Goal: Transaction & Acquisition: Download file/media

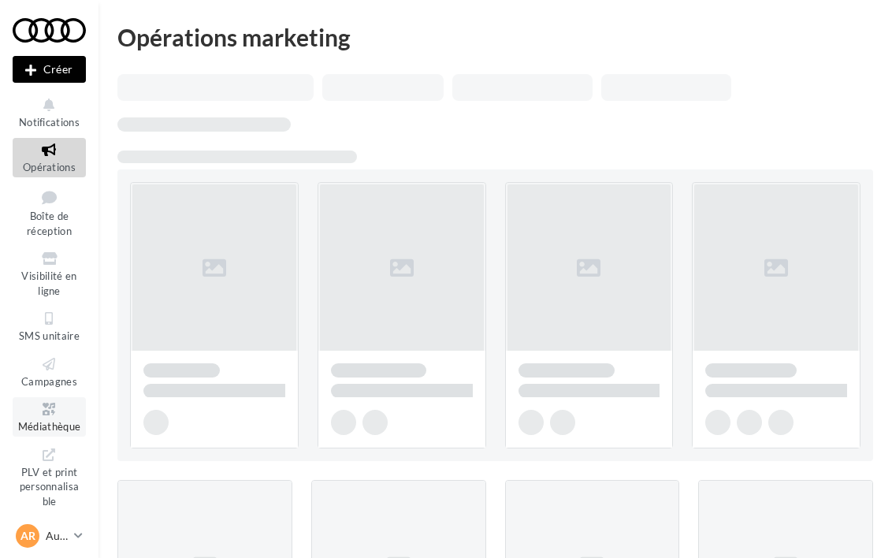
click at [37, 432] on span "Médiathèque" at bounding box center [49, 426] width 63 height 13
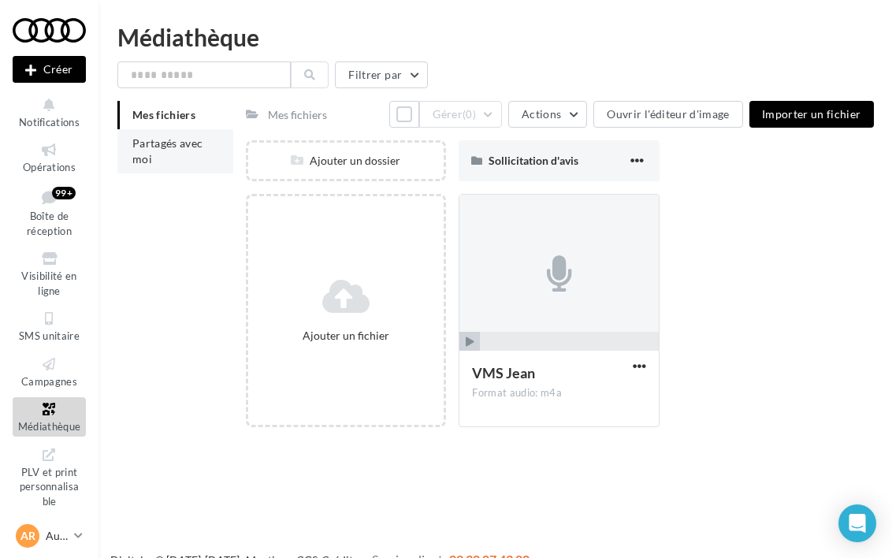
click at [167, 154] on li "Partagés avec moi" at bounding box center [175, 151] width 116 height 44
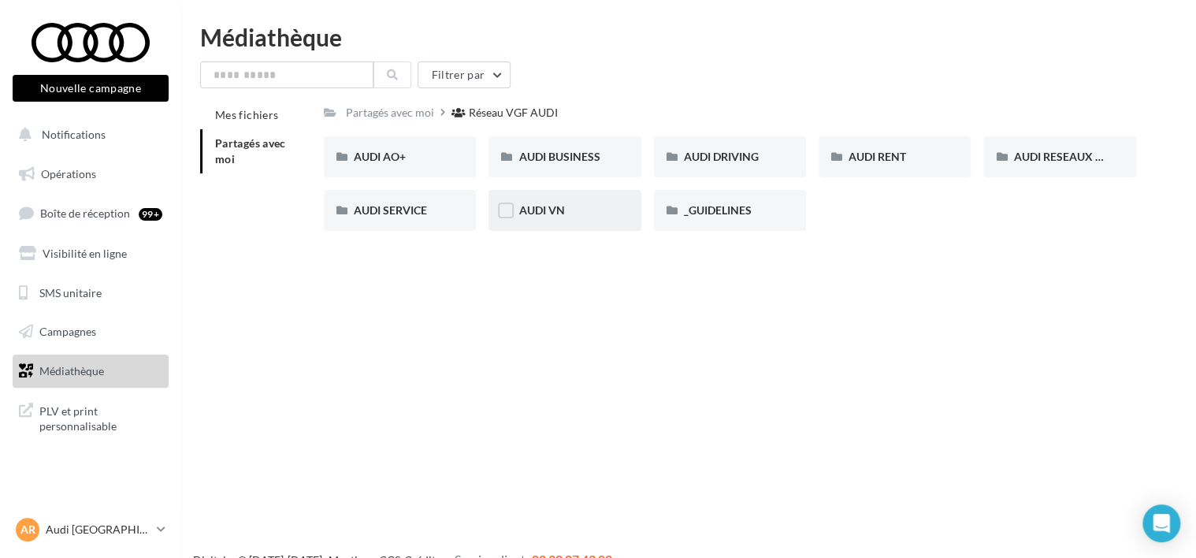
click at [517, 206] on div "AUDI VN" at bounding box center [564, 210] width 152 height 41
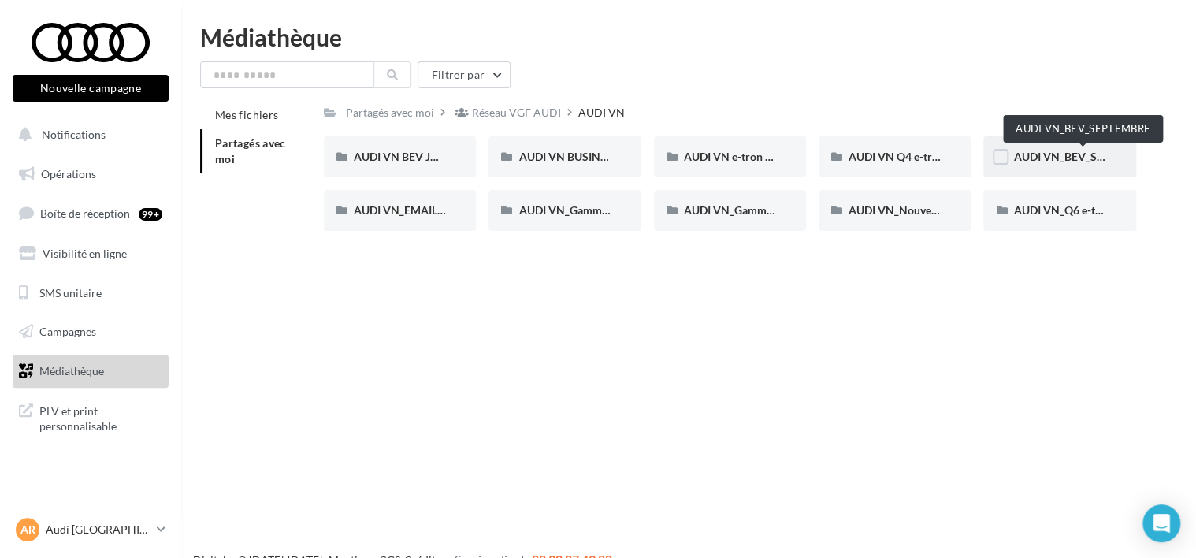
click at [891, 153] on span "AUDI VN_BEV_SEPTEMBRE" at bounding box center [1082, 156] width 139 height 13
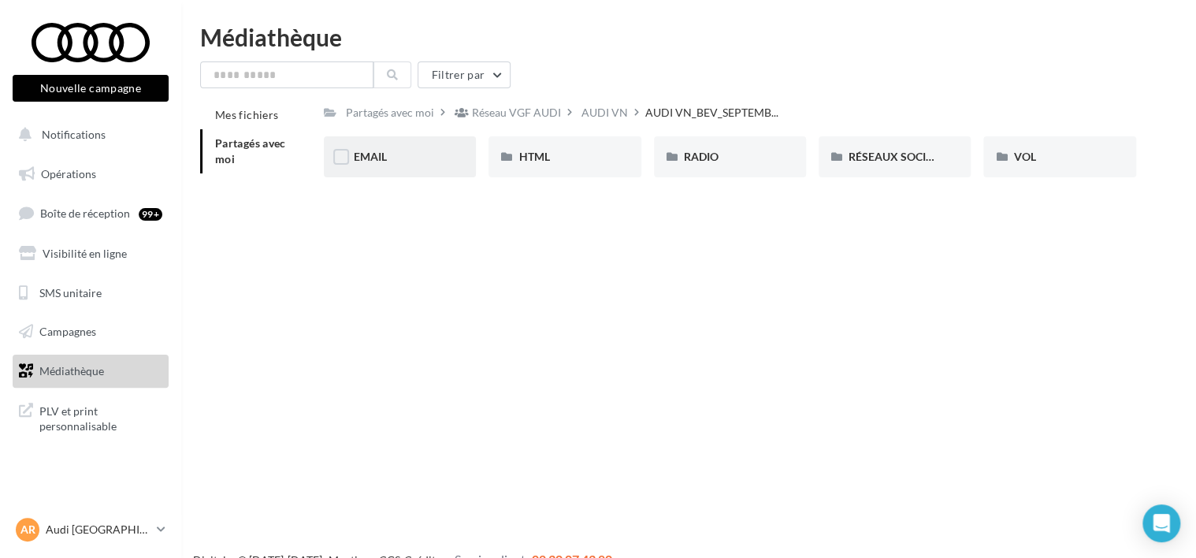
click at [411, 154] on div "EMAIL" at bounding box center [400, 157] width 92 height 16
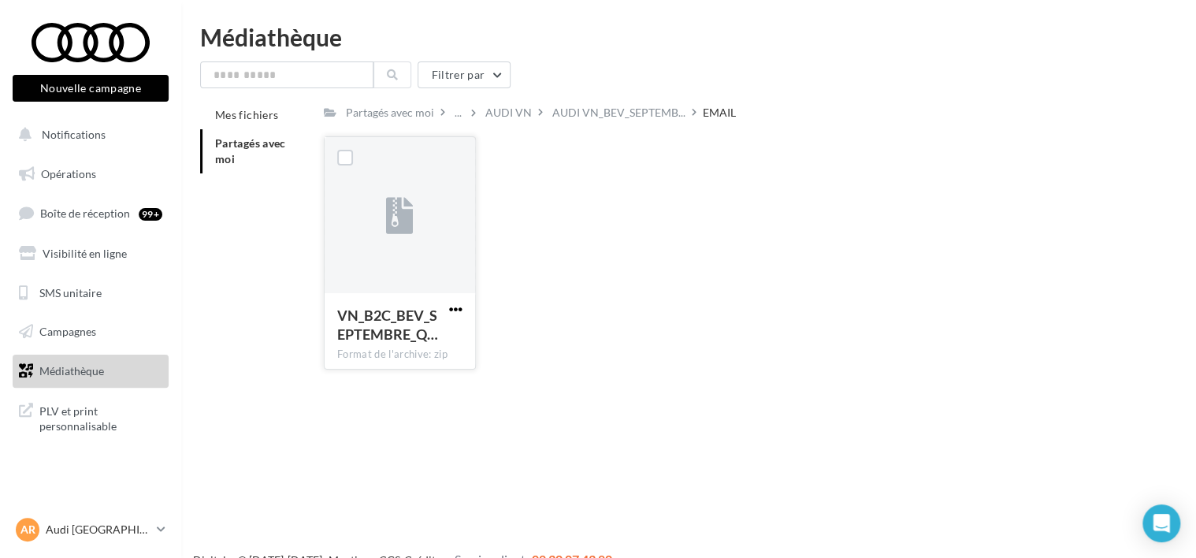
click at [455, 310] on span "button" at bounding box center [455, 309] width 13 height 13
click at [399, 336] on button "Télécharger" at bounding box center [387, 340] width 158 height 41
